Goal: Task Accomplishment & Management: Manage account settings

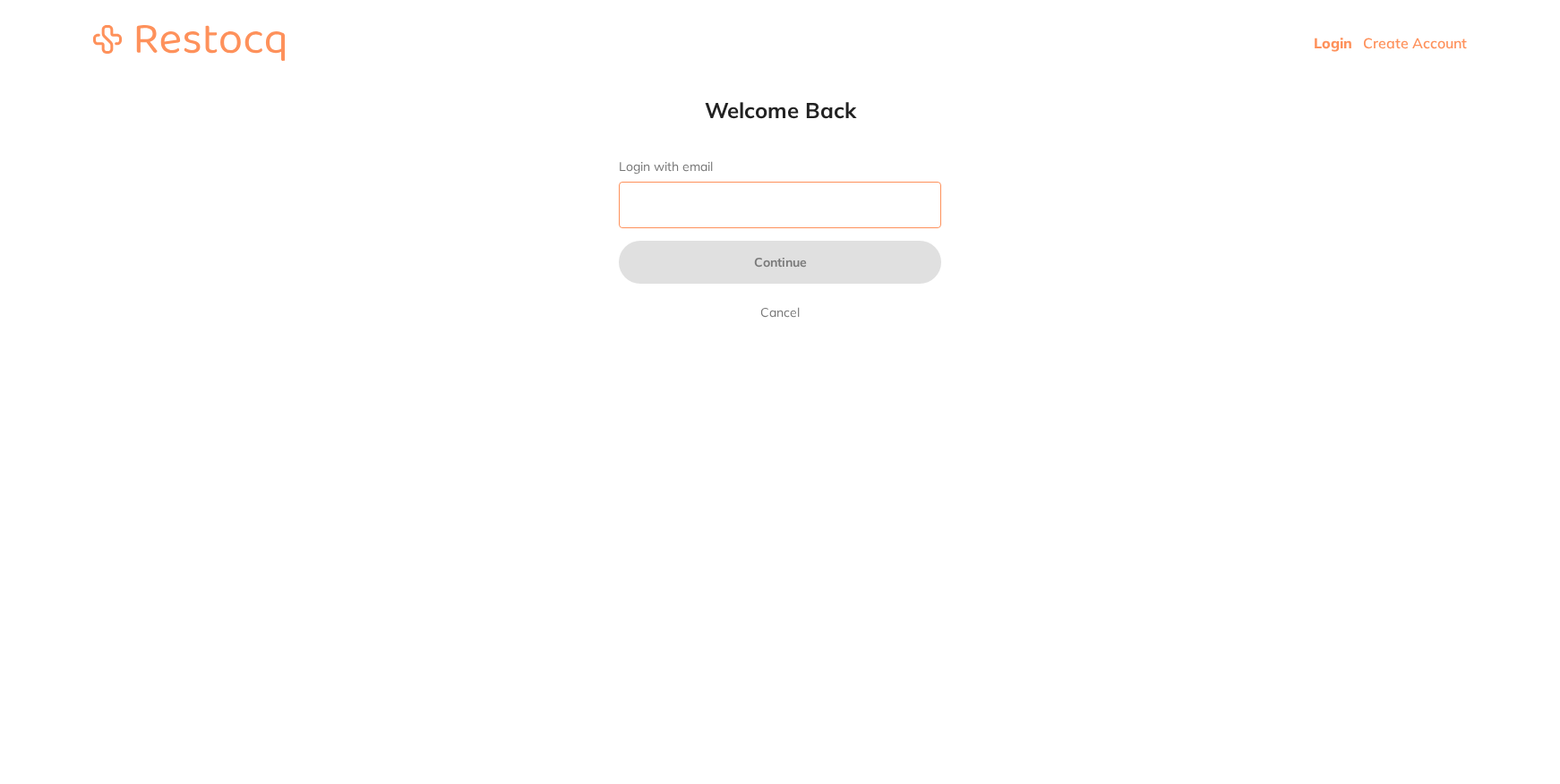
click at [829, 227] on input "Login with email" at bounding box center [780, 204] width 323 height 46
type input "[EMAIL_ADDRESS][DOMAIN_NAME]"
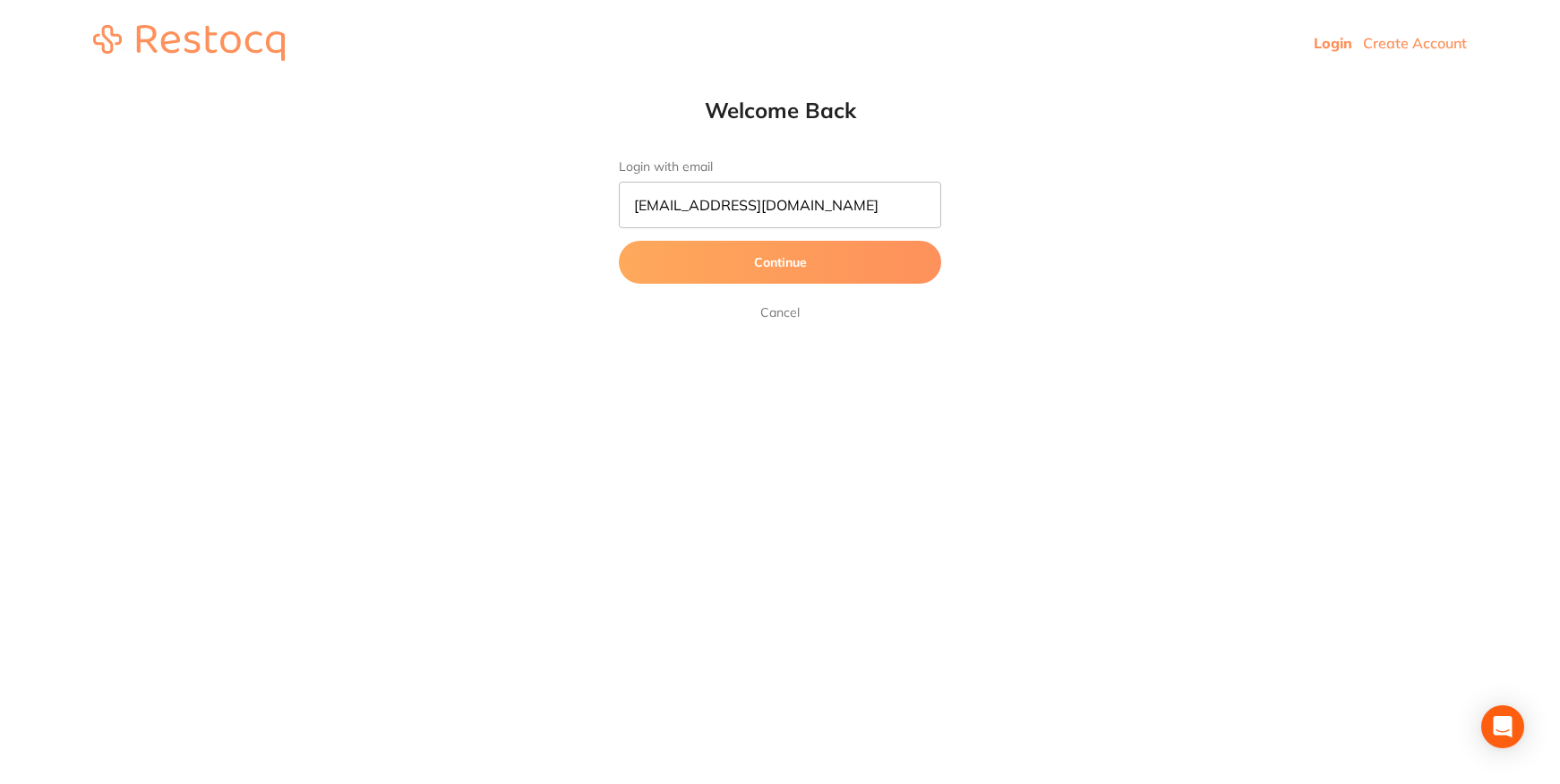
click at [834, 263] on button "Continue" at bounding box center [780, 262] width 323 height 43
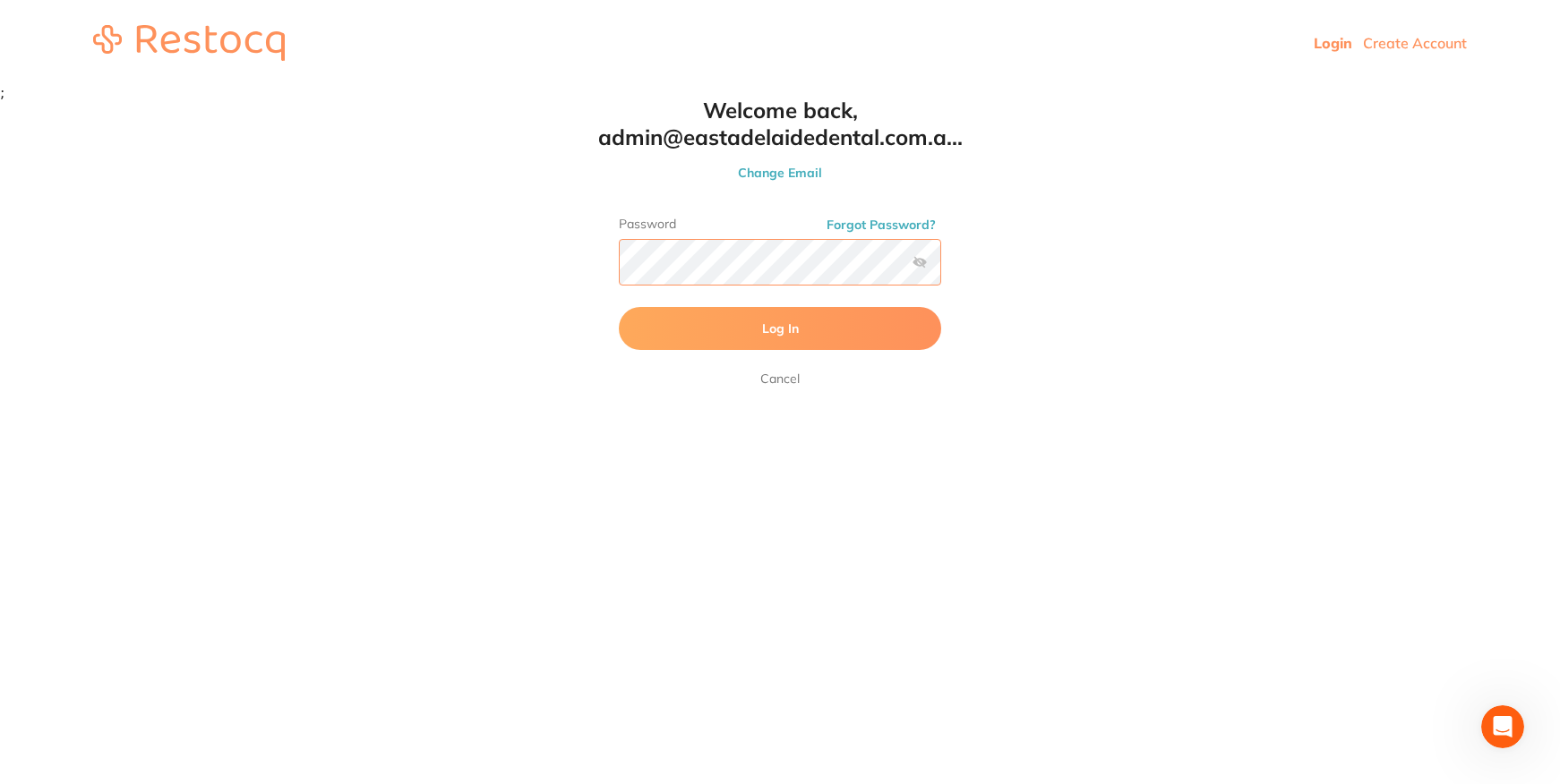
click at [618, 307] on button "Log In" at bounding box center [780, 328] width 323 height 43
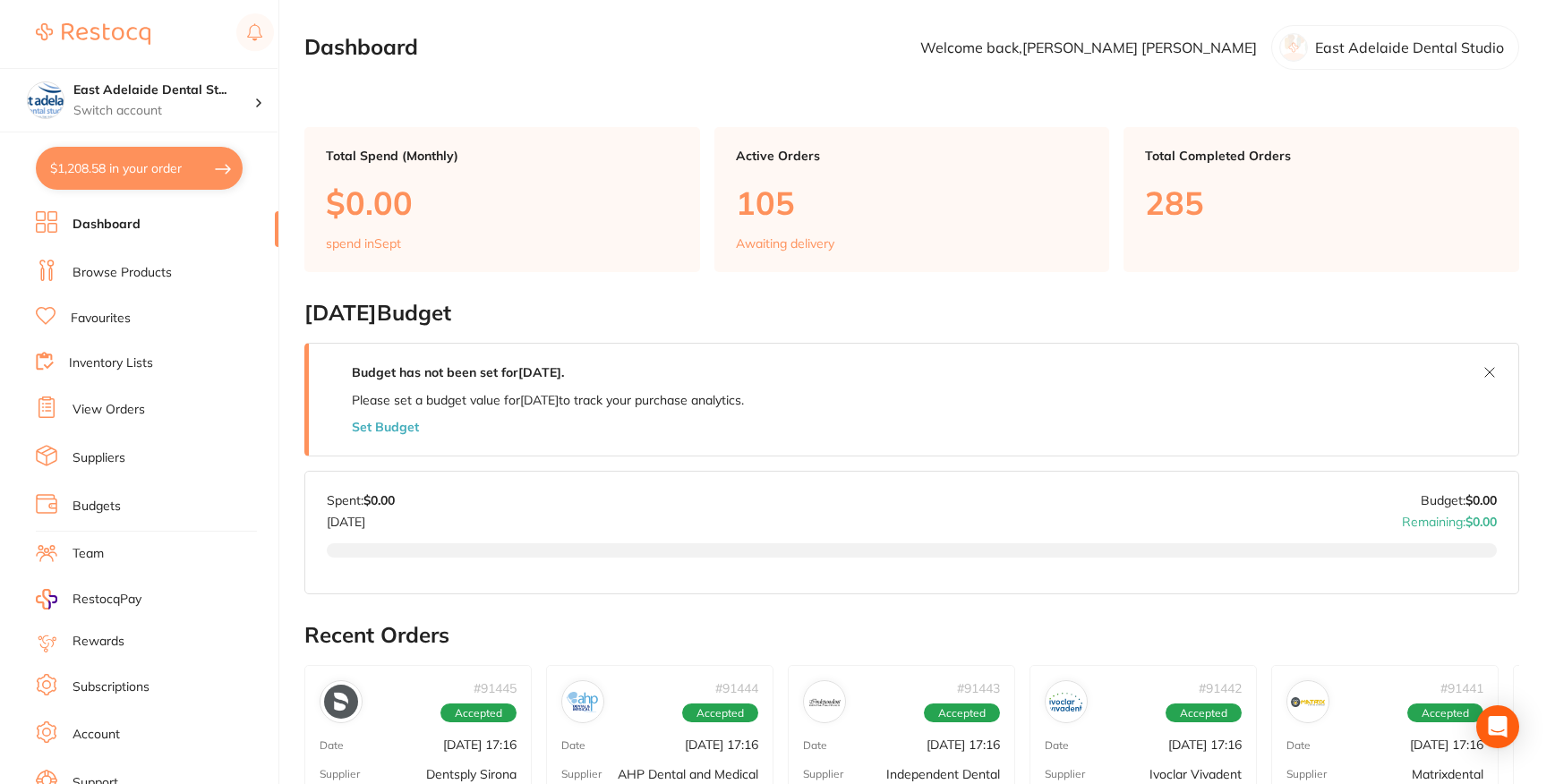
click at [206, 172] on button "$1,208.58 in your order" at bounding box center [138, 168] width 206 height 43
checkbox input "true"
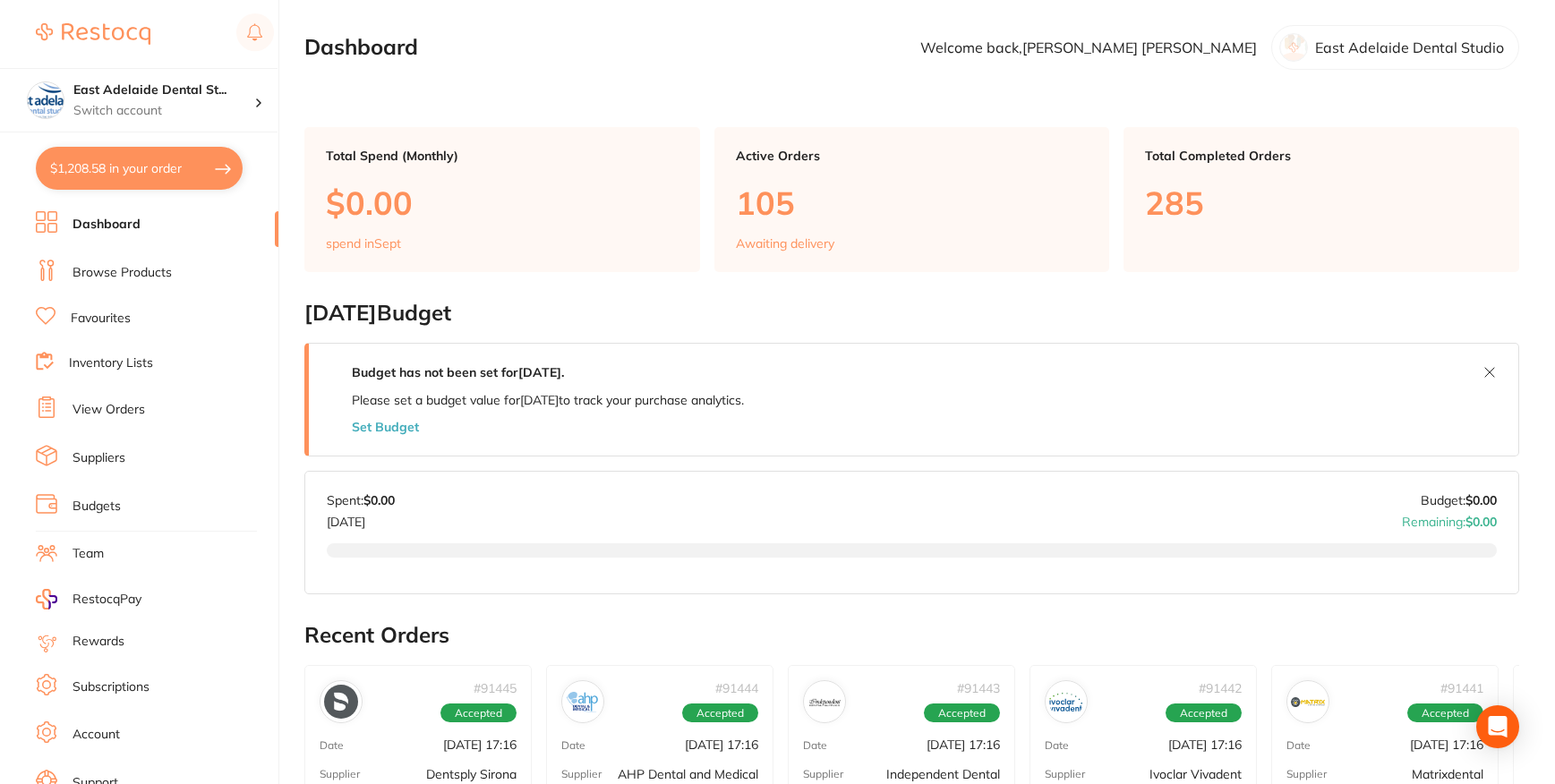
checkbox input "true"
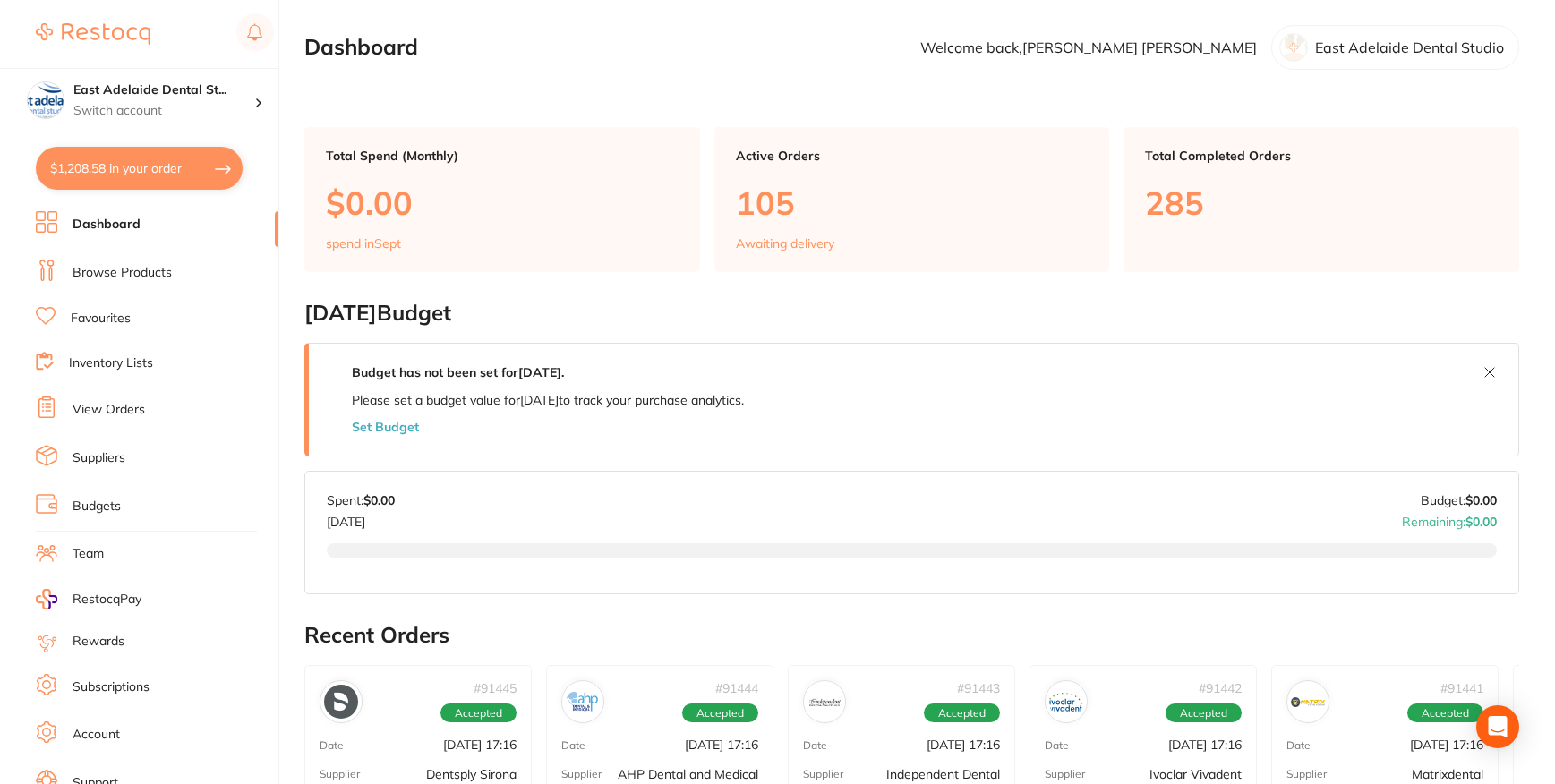
checkbox input "true"
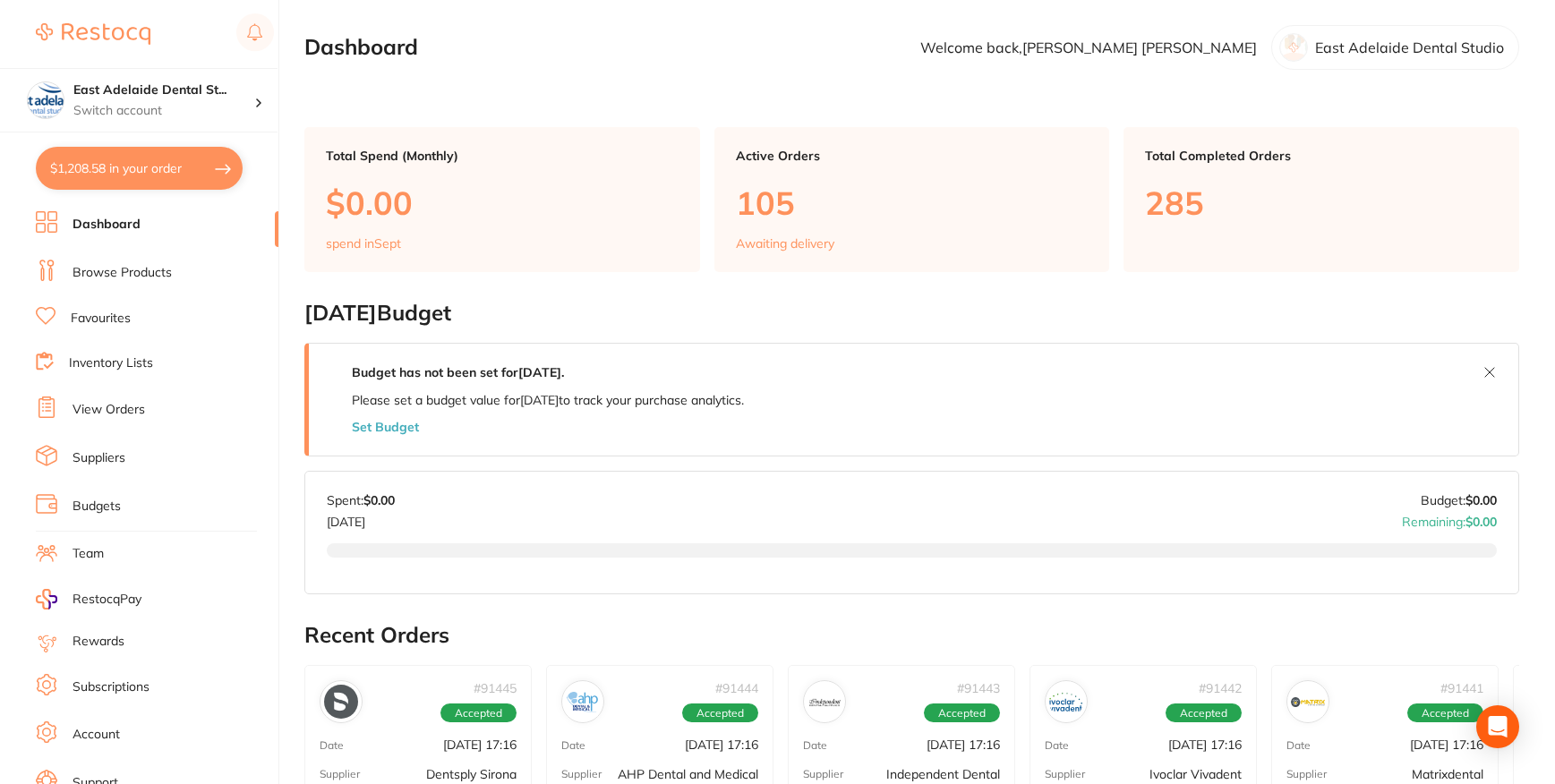
checkbox input "true"
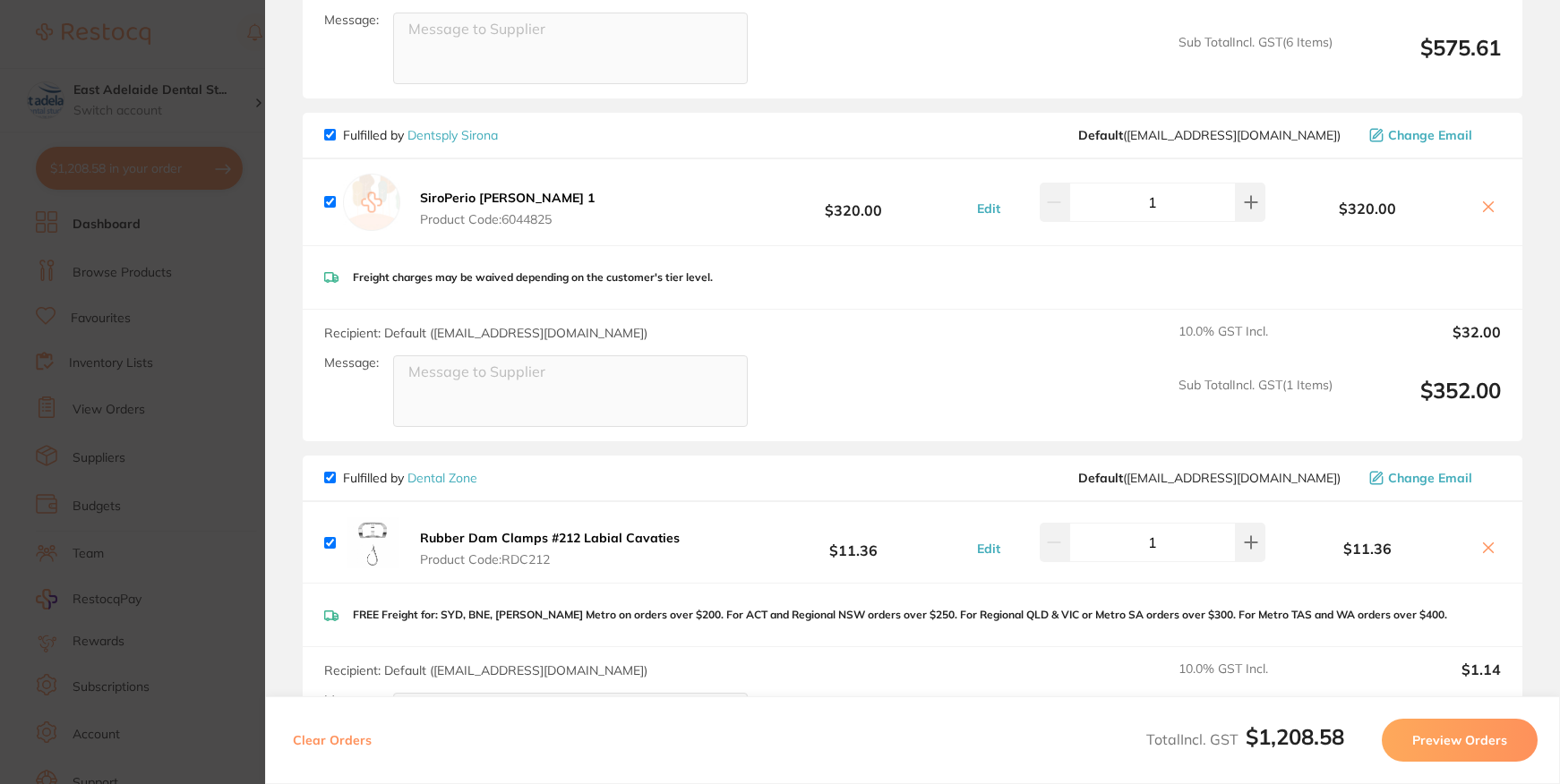
scroll to position [1517, 0]
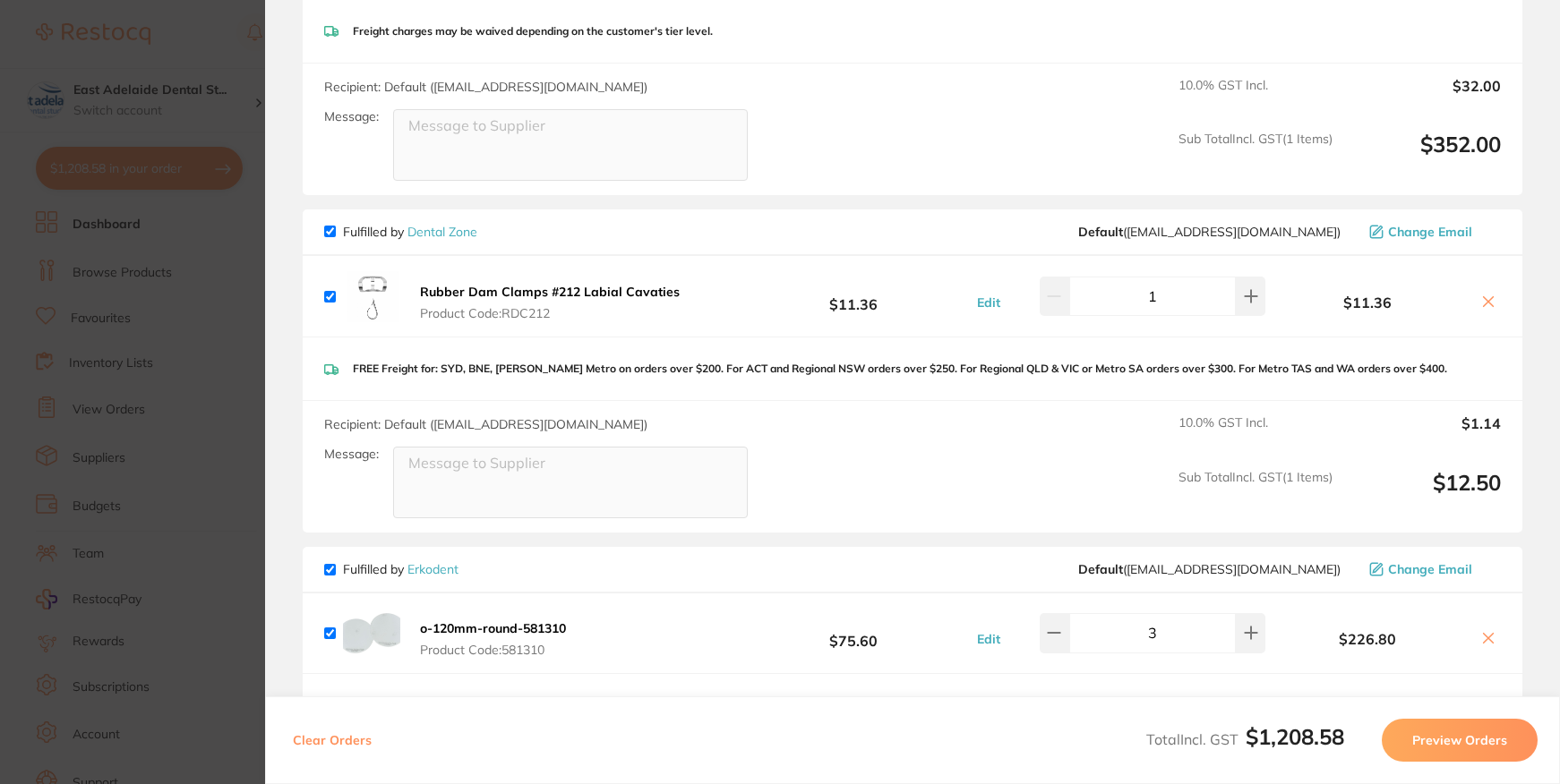
click at [224, 464] on section "Update RRP Set your pre negotiated price for this item. Item Agreed RRP (excl. …" at bounding box center [780, 392] width 1560 height 784
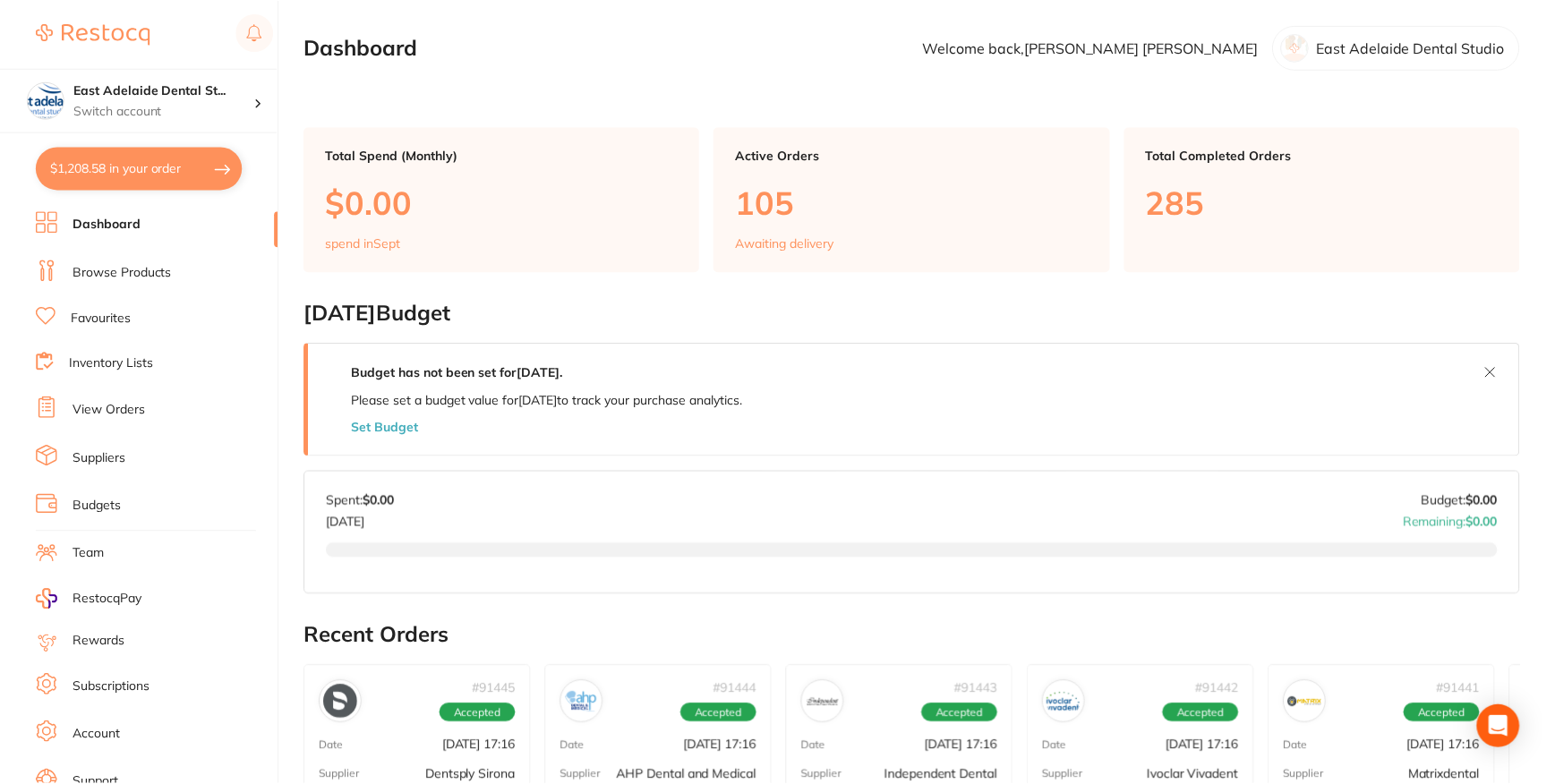
scroll to position [537, 0]
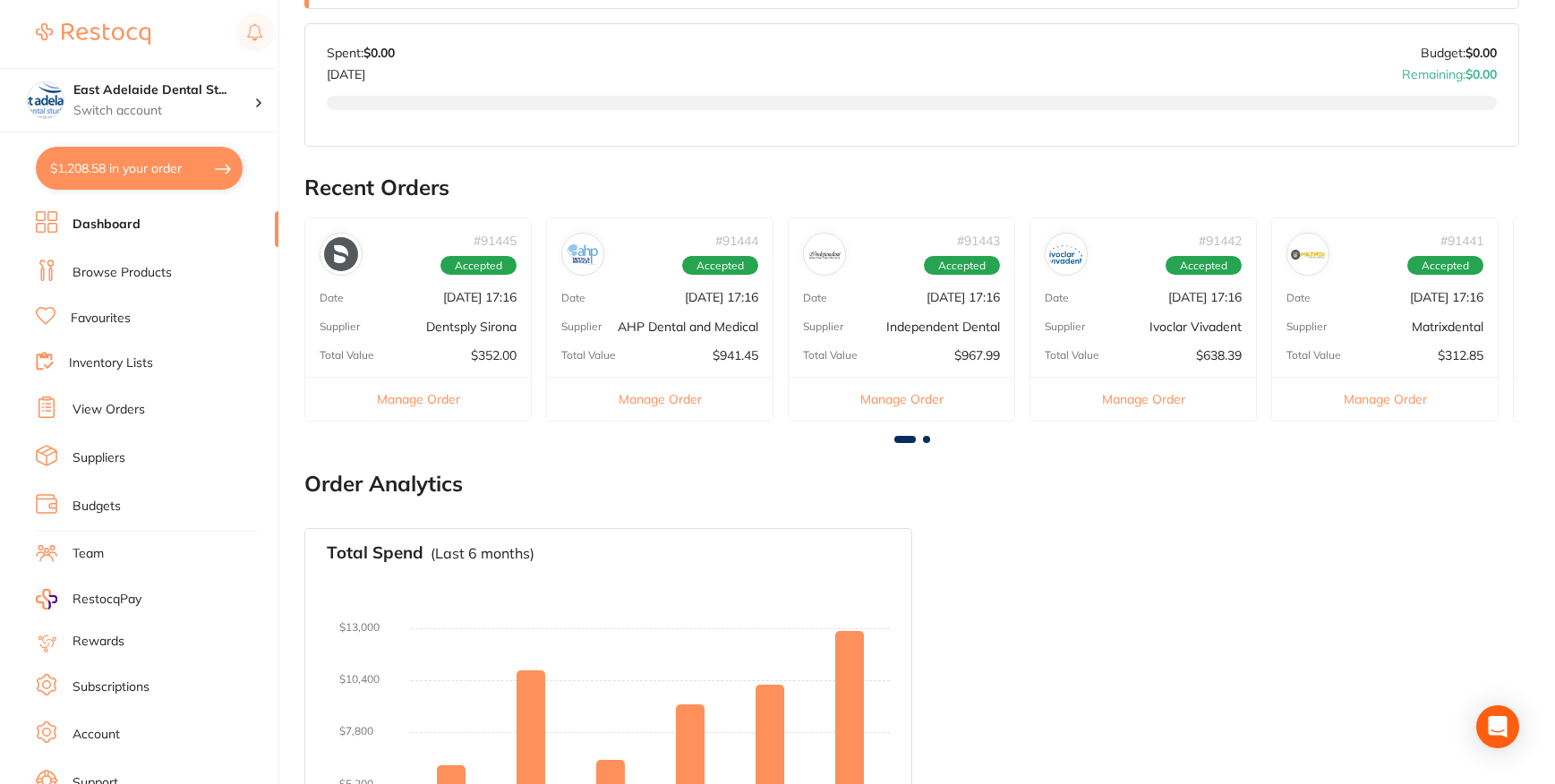
click at [491, 302] on p "[DATE] 17:16" at bounding box center [480, 297] width 73 height 14
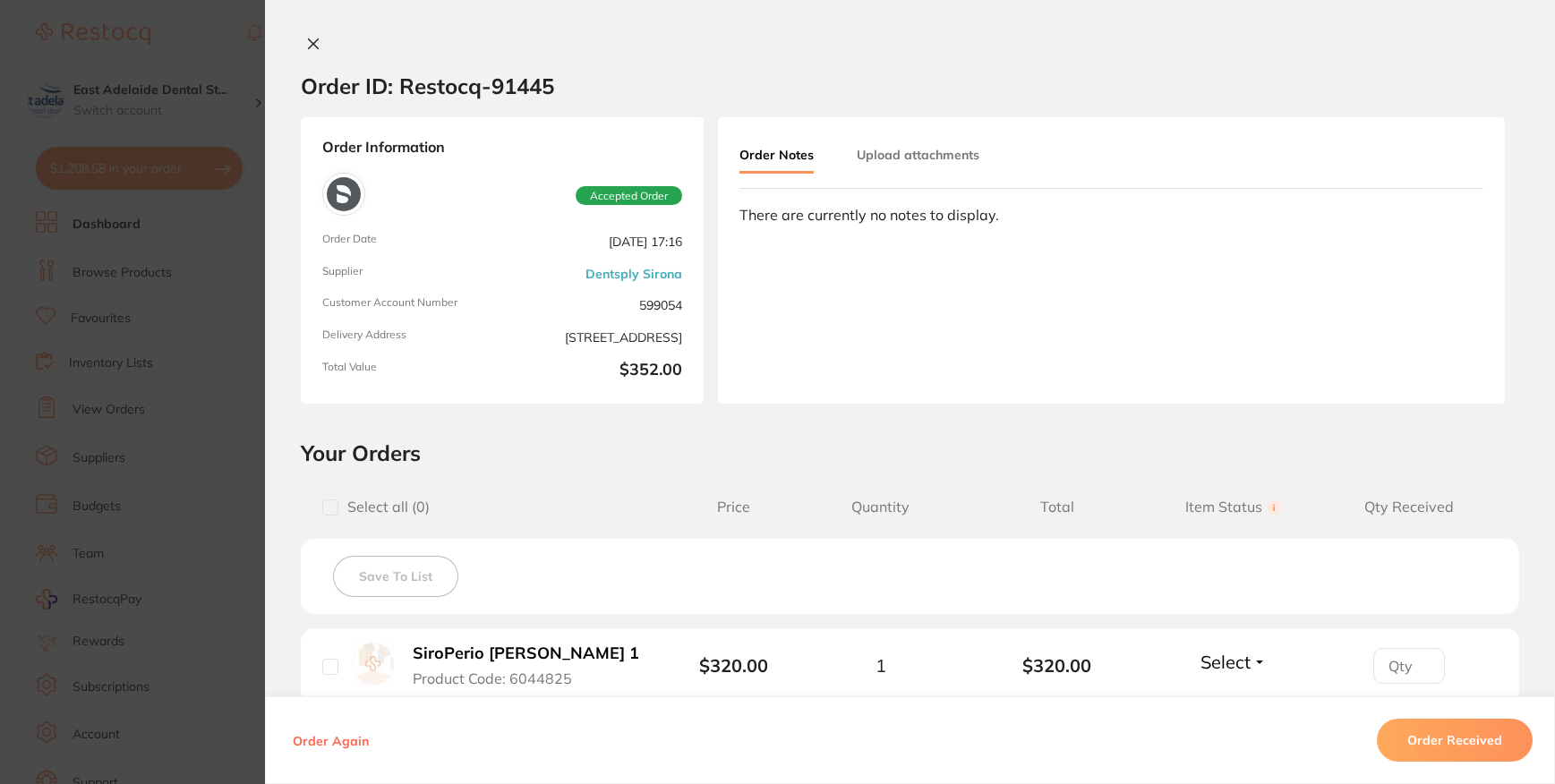
scroll to position [285, 0]
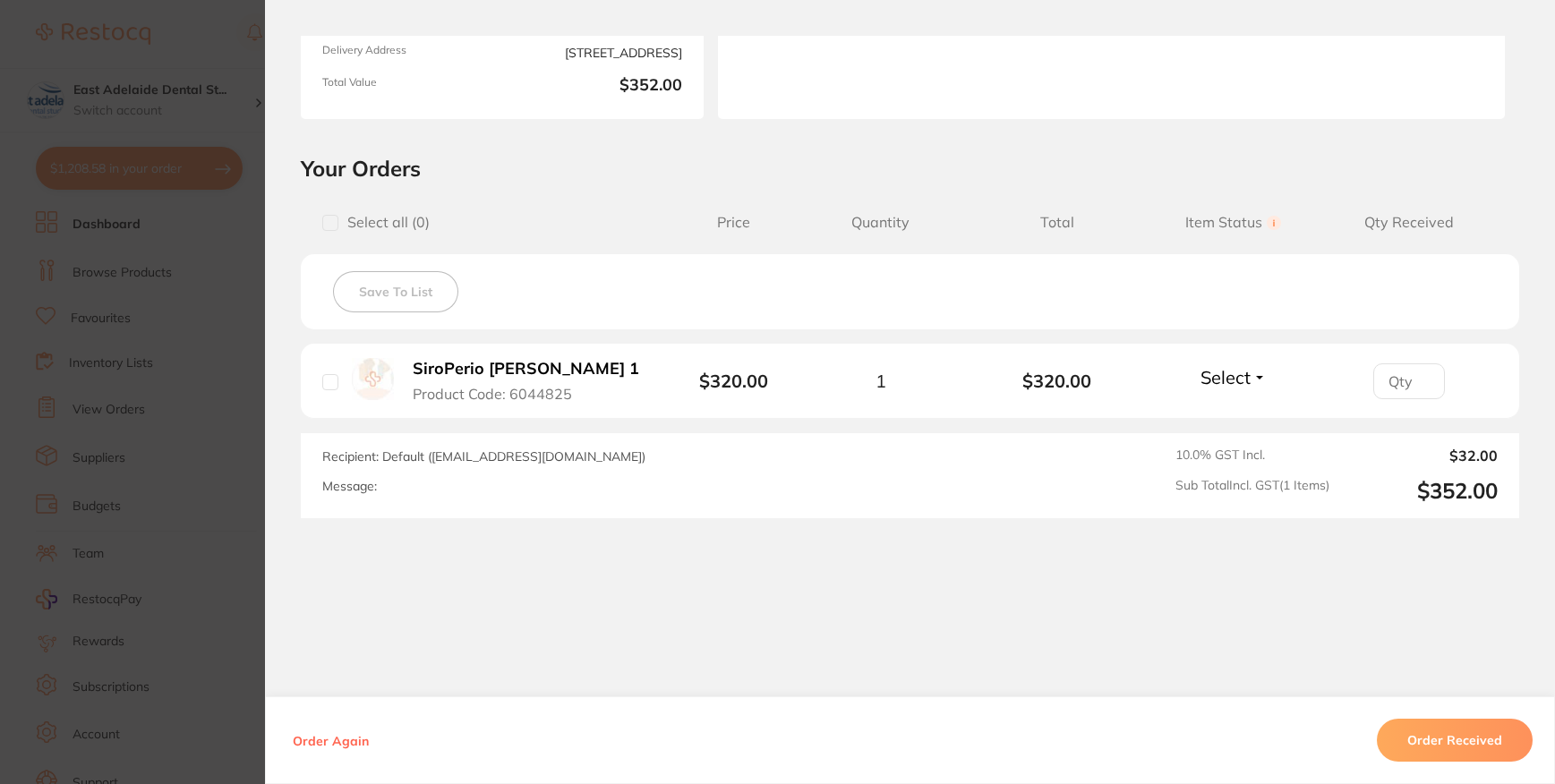
click at [272, 306] on section "Your Orders Select all ( 0 ) Price Quantity Total Item Status You can use this …" at bounding box center [910, 336] width 1290 height 364
click at [212, 216] on section "Order ID: Restocq- 91445 Order Information Accepted Order Order Date [DATE] 17:…" at bounding box center [778, 392] width 1555 height 784
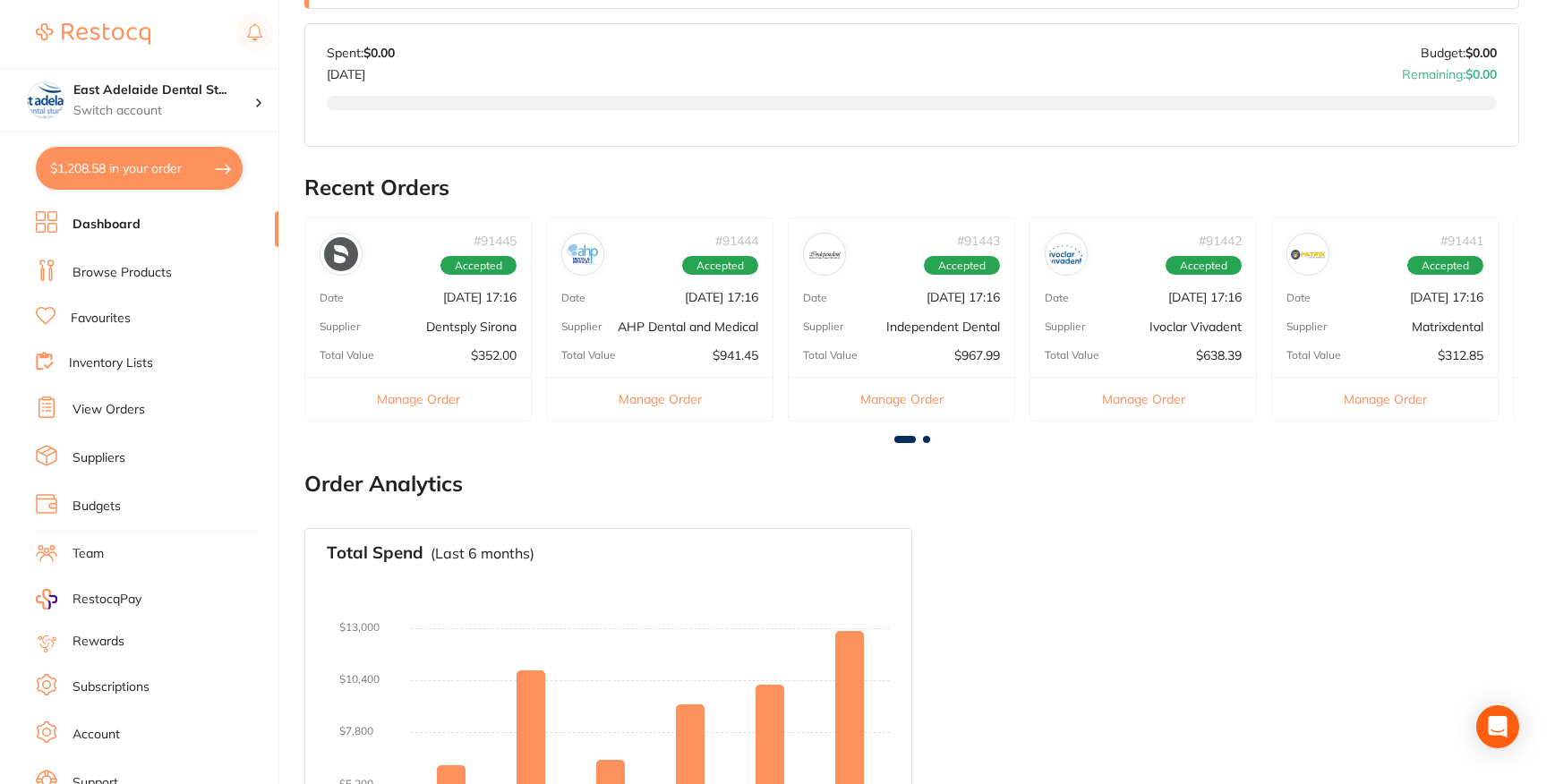
click at [189, 179] on button "$1,208.58 in your order" at bounding box center [138, 168] width 206 height 43
checkbox input "true"
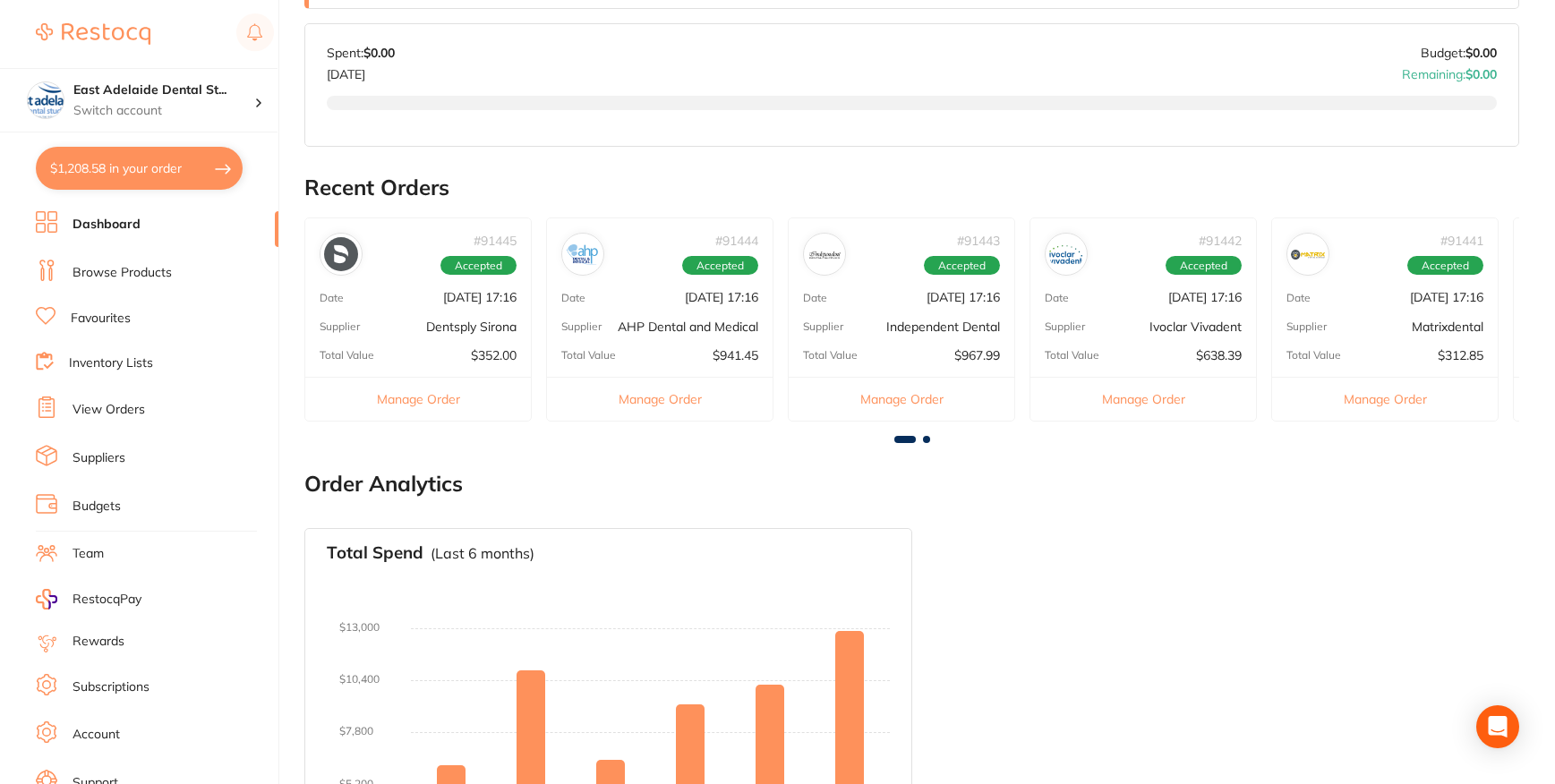
checkbox input "true"
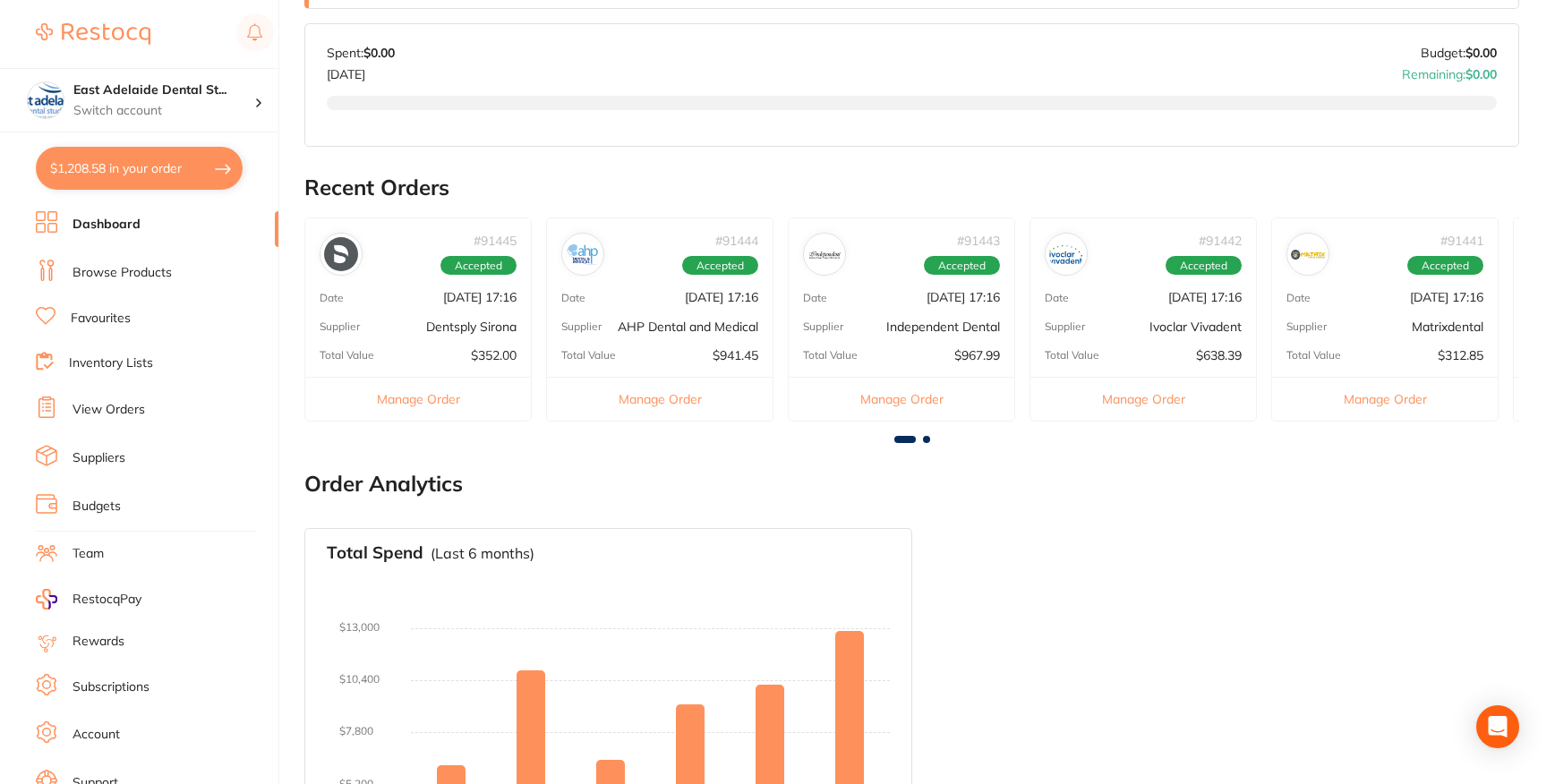
checkbox input "true"
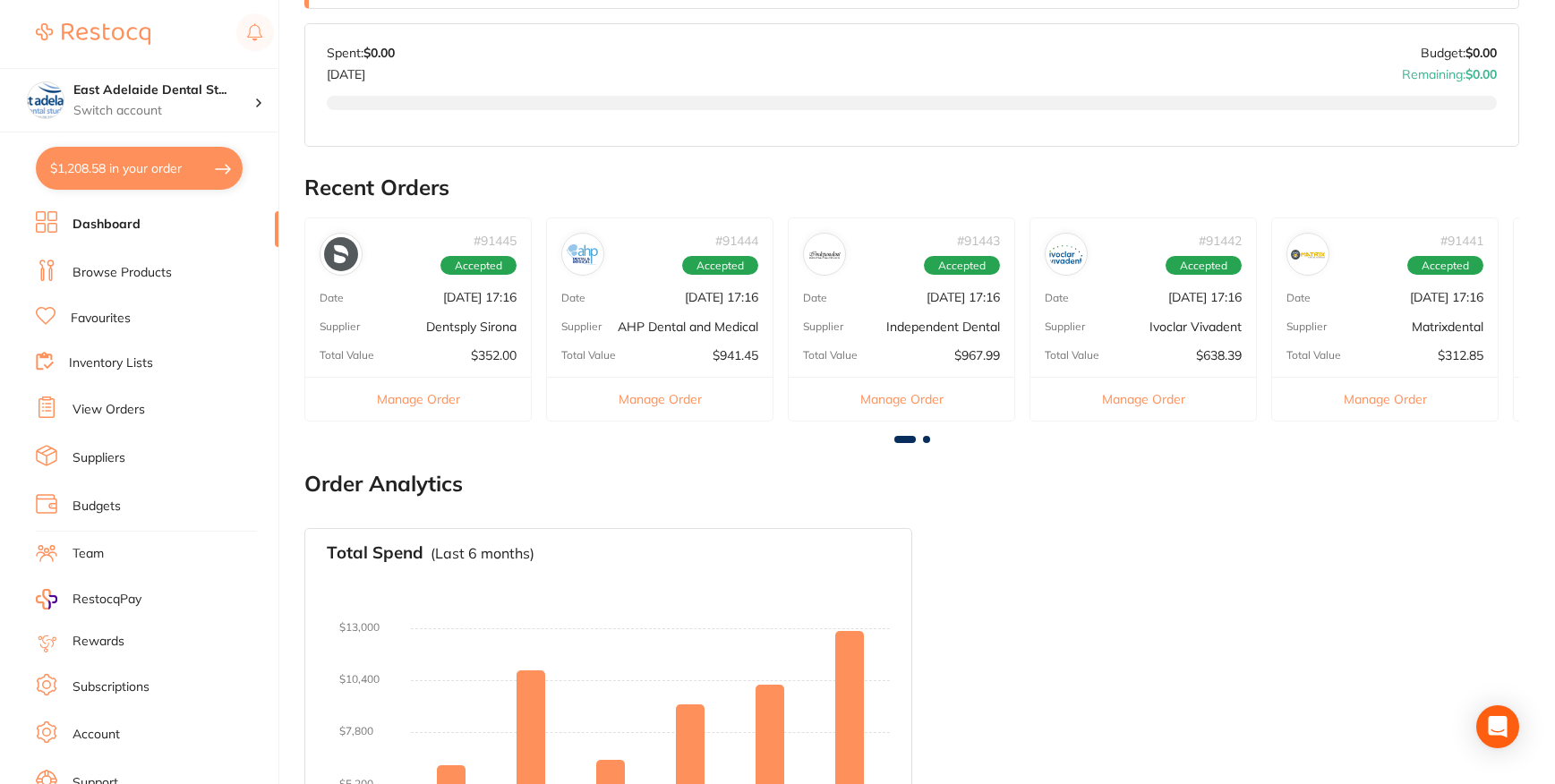
checkbox input "true"
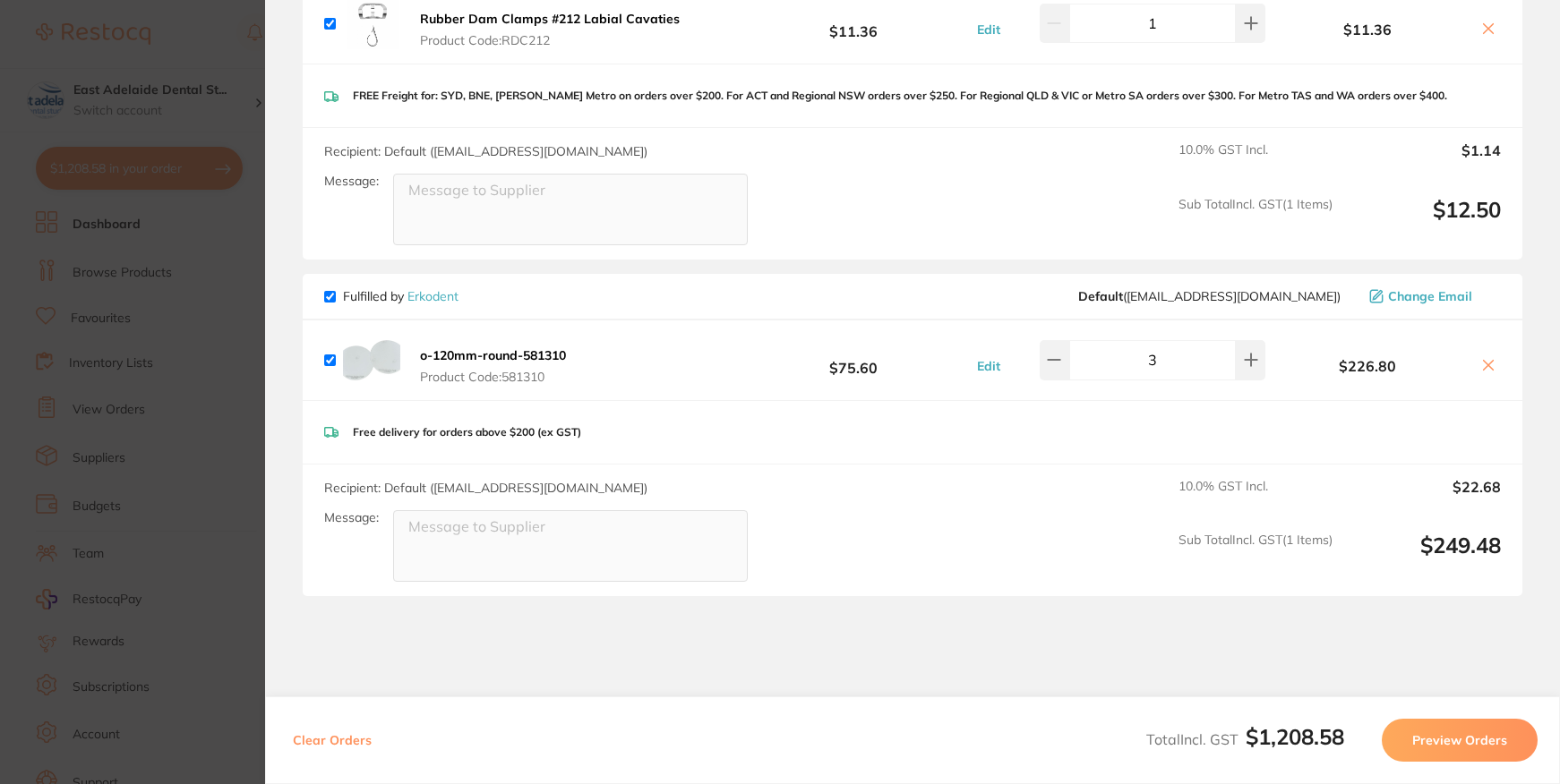
scroll to position [1875, 0]
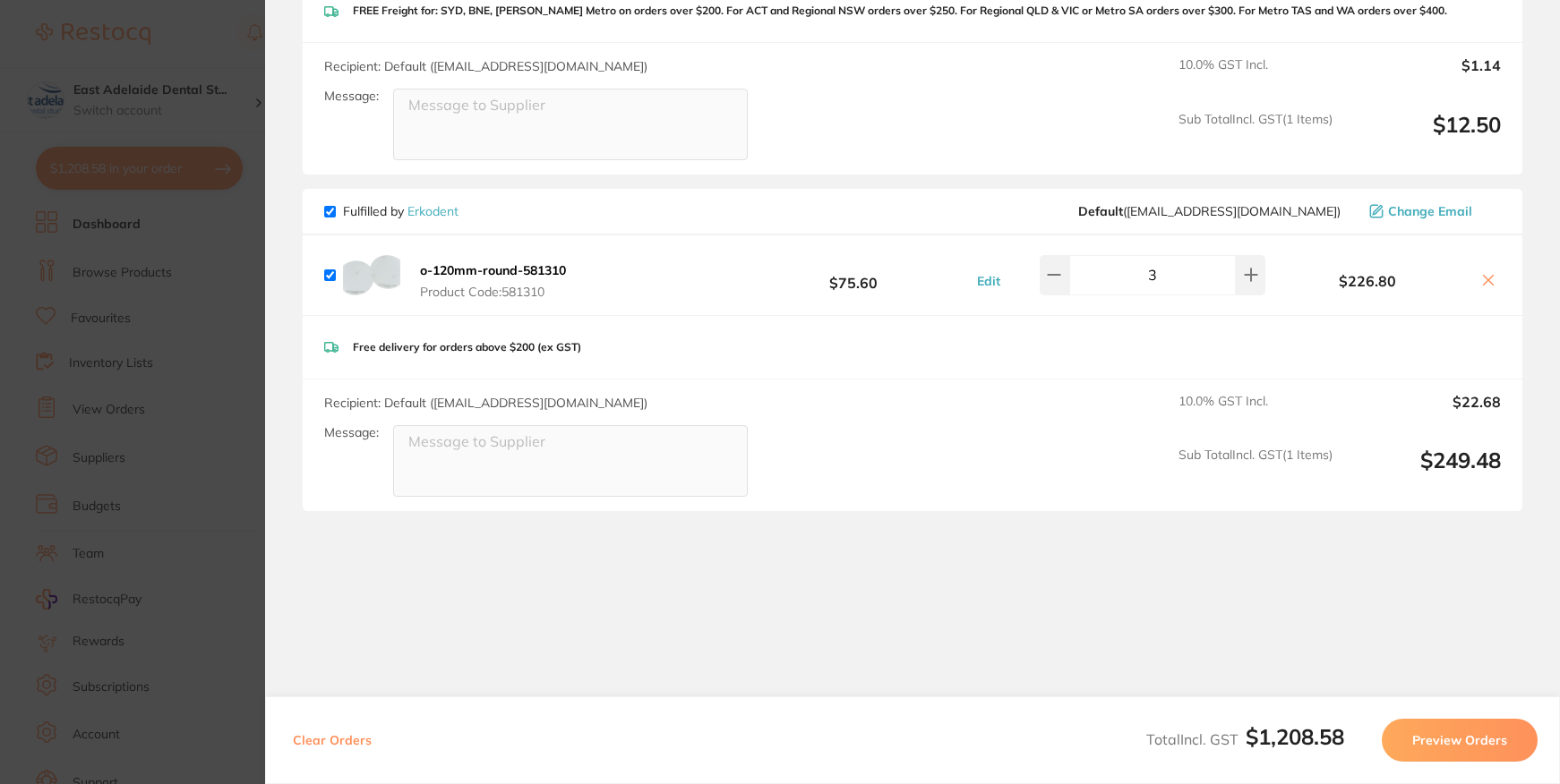
click at [228, 344] on section "Update RRP Set your pre negotiated price for this item. Item Agreed RRP (excl. …" at bounding box center [780, 392] width 1560 height 784
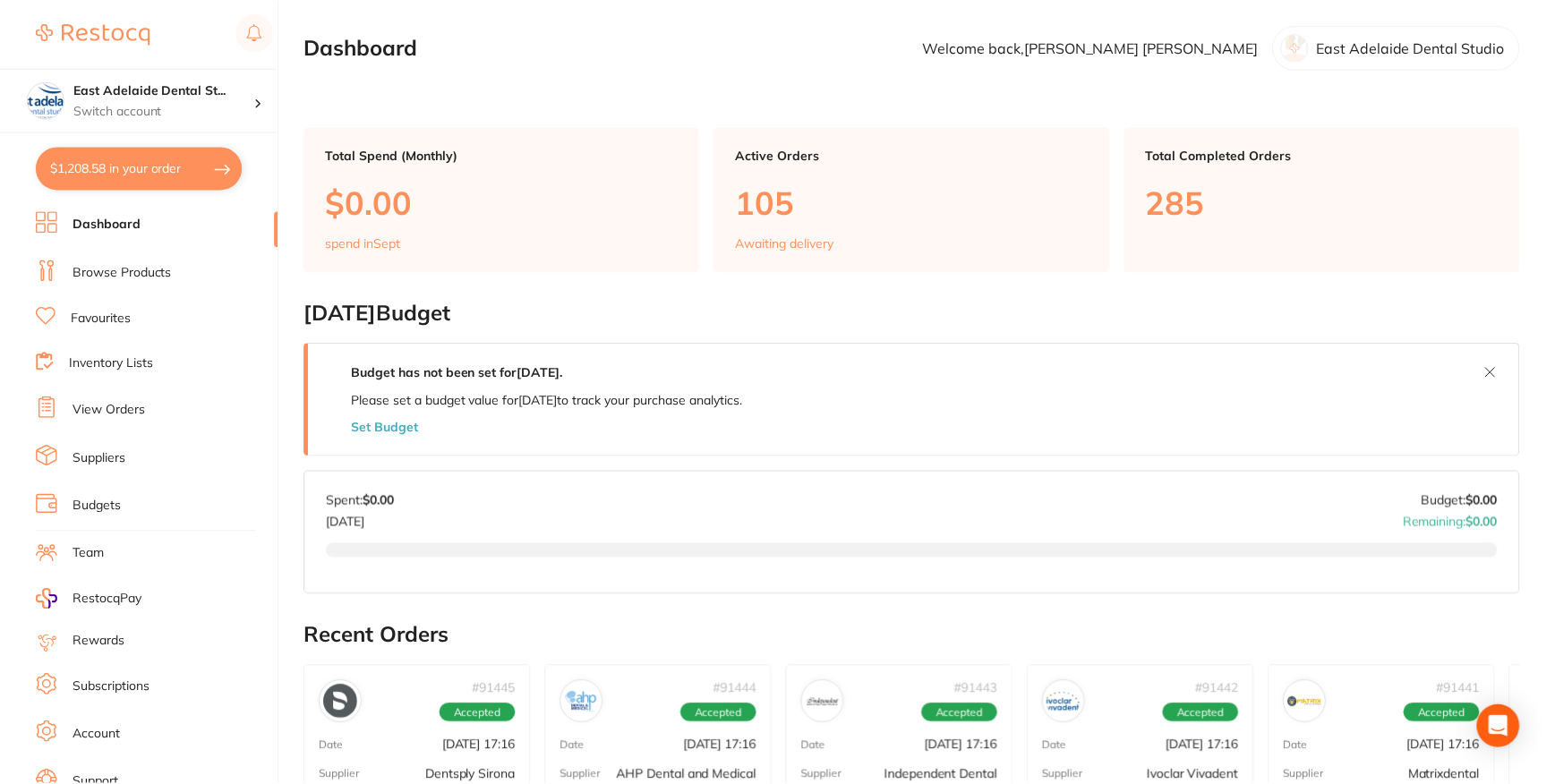
scroll to position [447, 0]
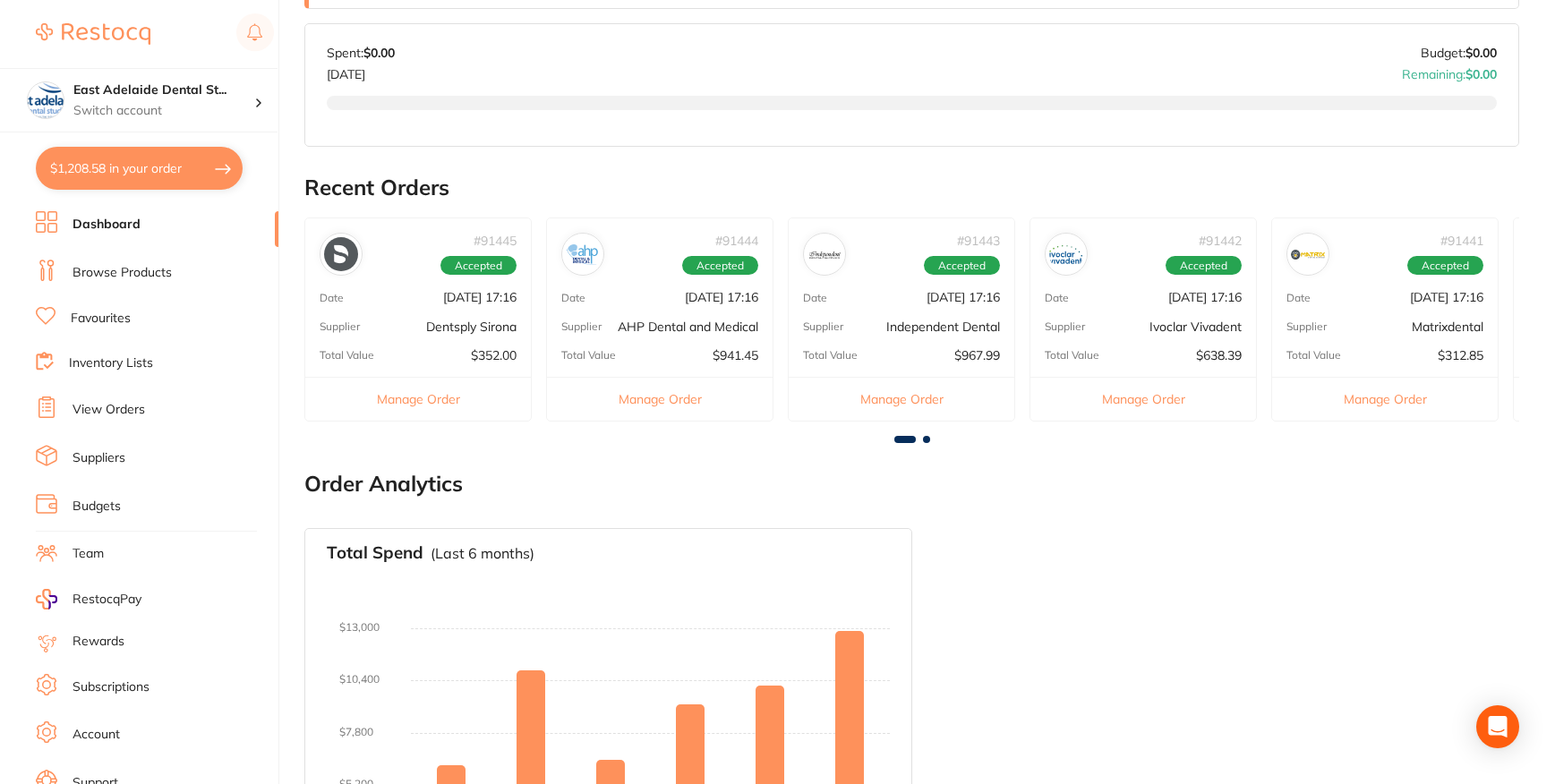
click at [119, 312] on link "Favourites" at bounding box center [101, 319] width 60 height 18
